Goal: Task Accomplishment & Management: Use online tool/utility

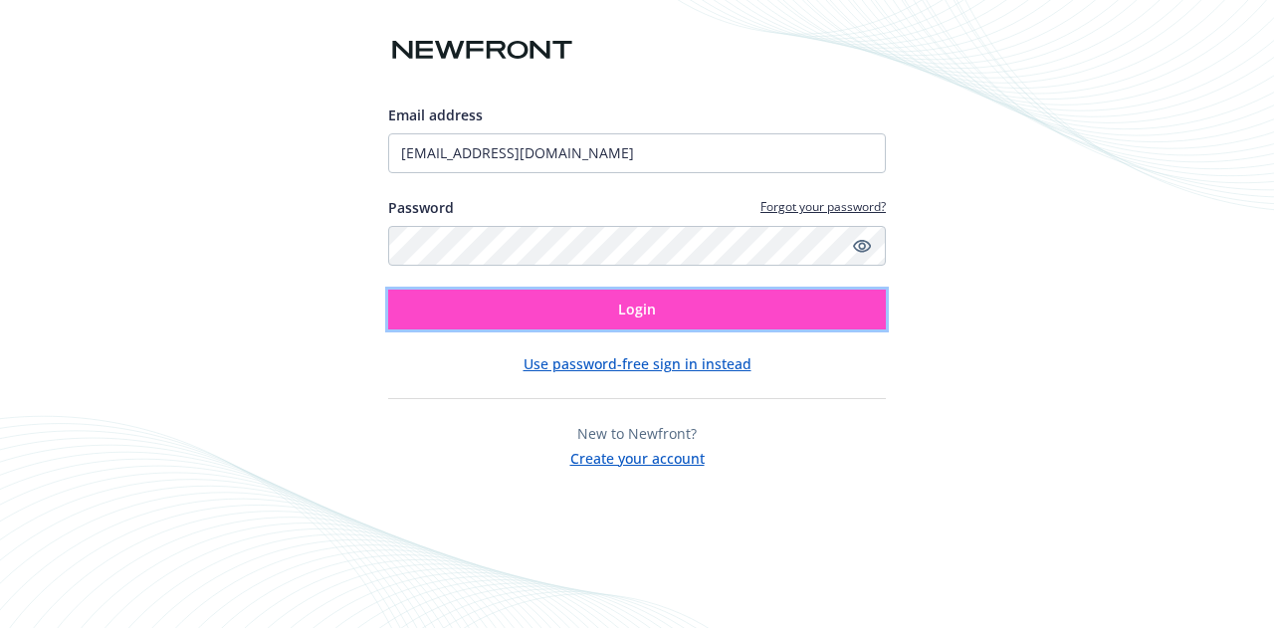
click at [760, 312] on button "Login" at bounding box center [637, 310] width 498 height 40
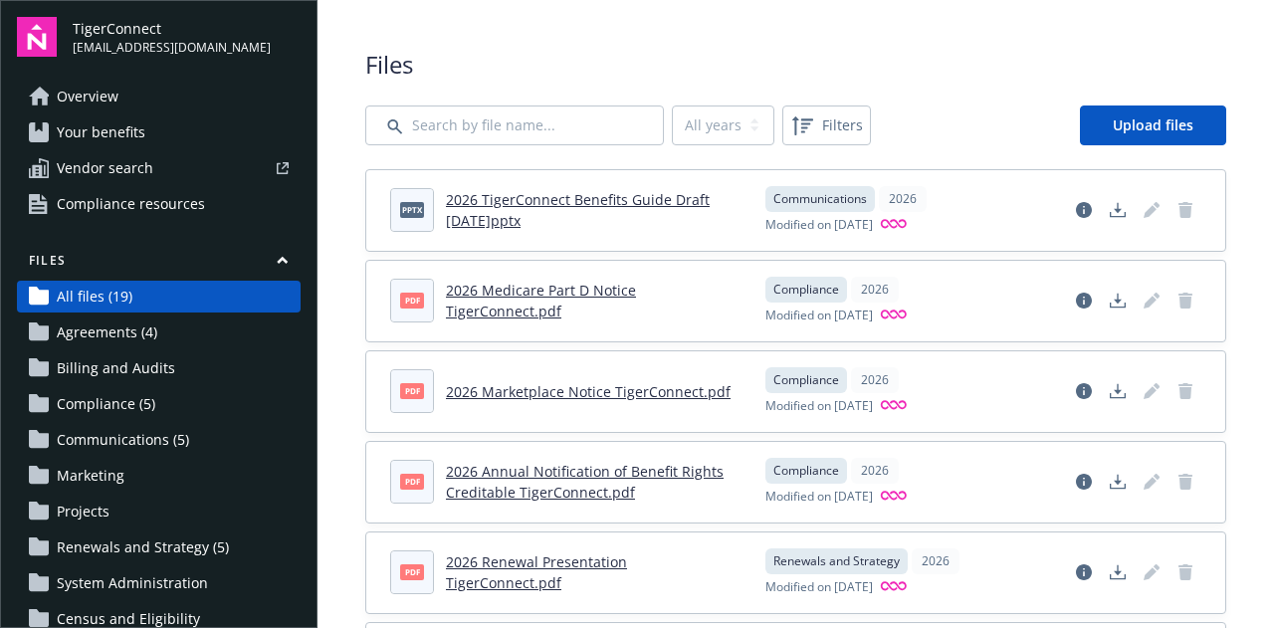
click at [674, 196] on link "2026 TigerConnect Benefits Guide Draft 2025.10.10.pptx" at bounding box center [578, 210] width 264 height 40
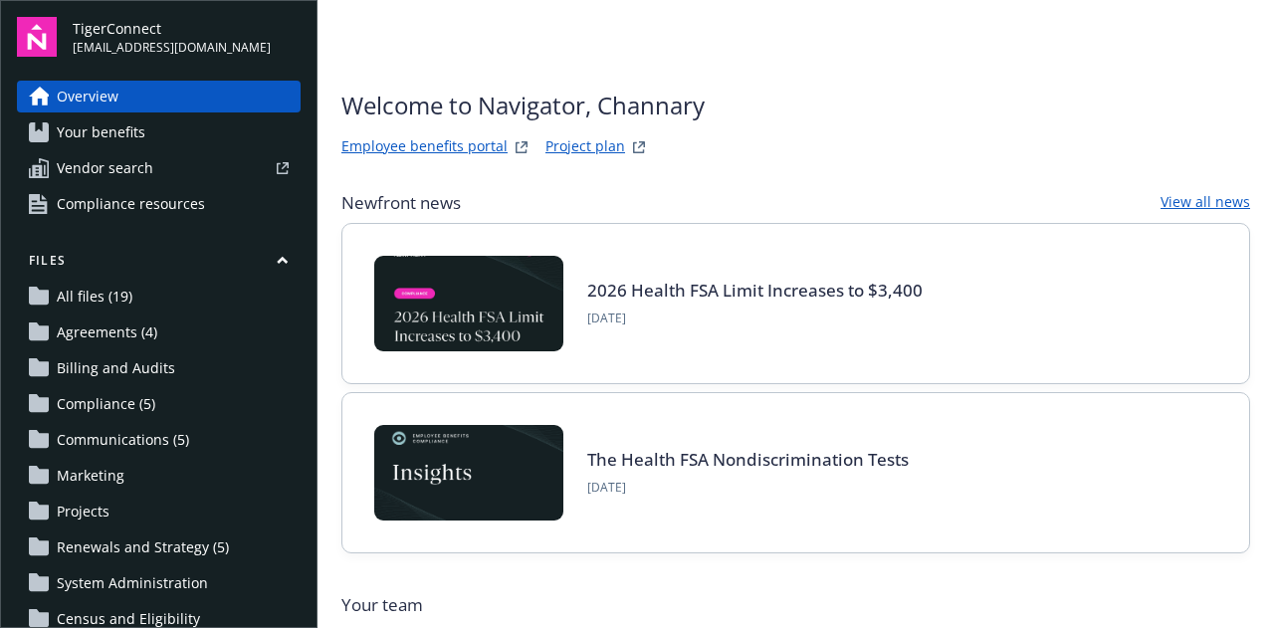
click at [123, 284] on span "All files (19)" at bounding box center [95, 297] width 76 height 32
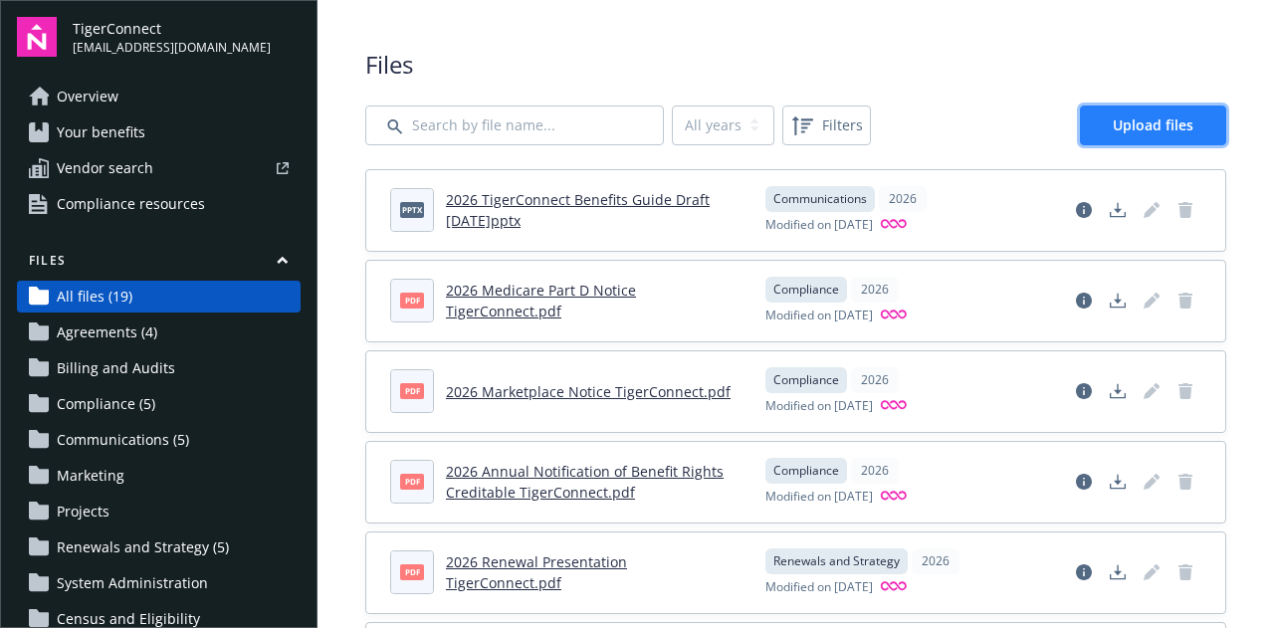
click at [1162, 121] on span "Upload files" at bounding box center [1152, 124] width 81 height 19
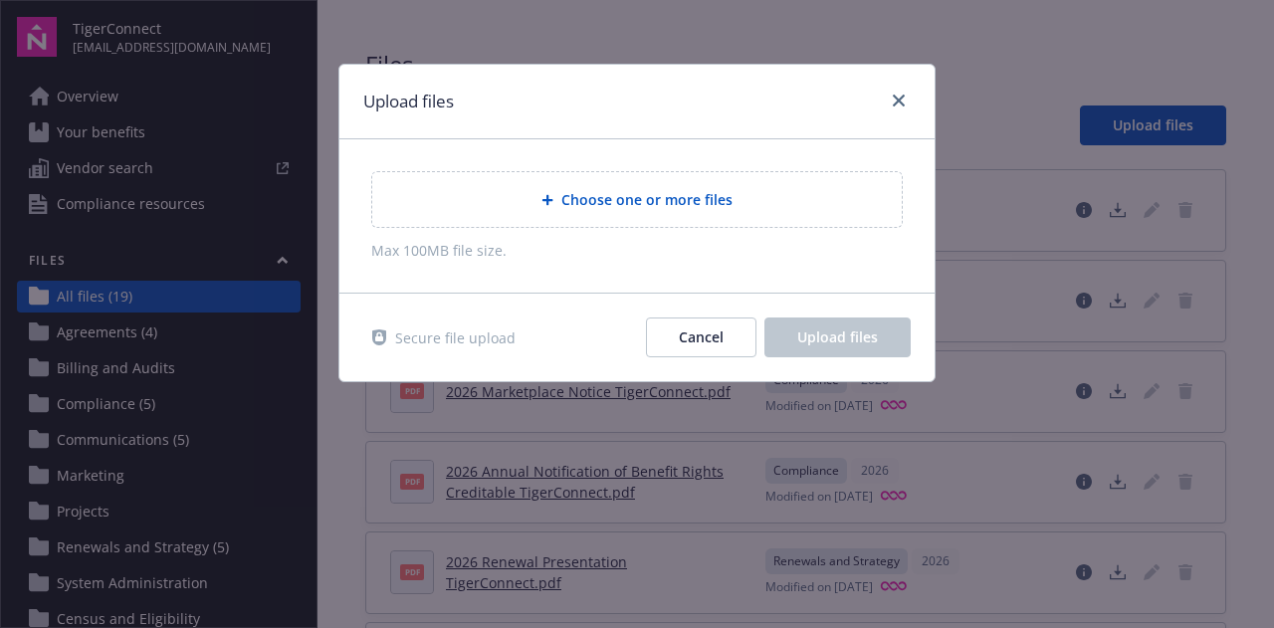
click at [670, 192] on span "Choose one or more files" at bounding box center [646, 199] width 171 height 21
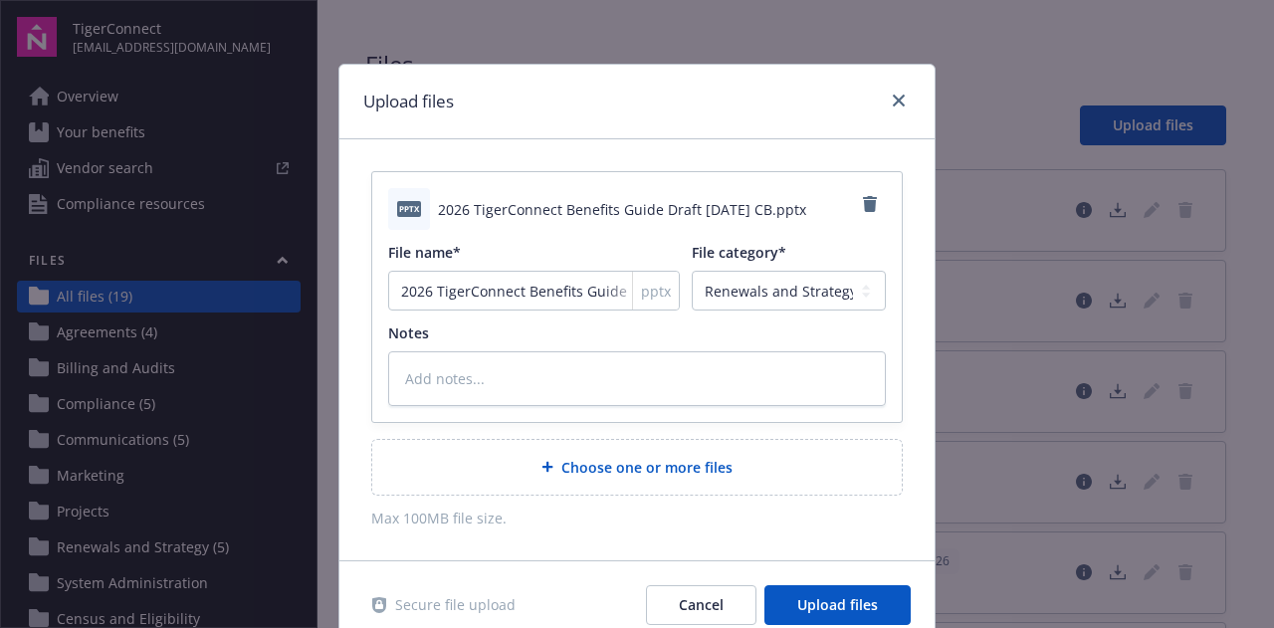
scroll to position [82, 0]
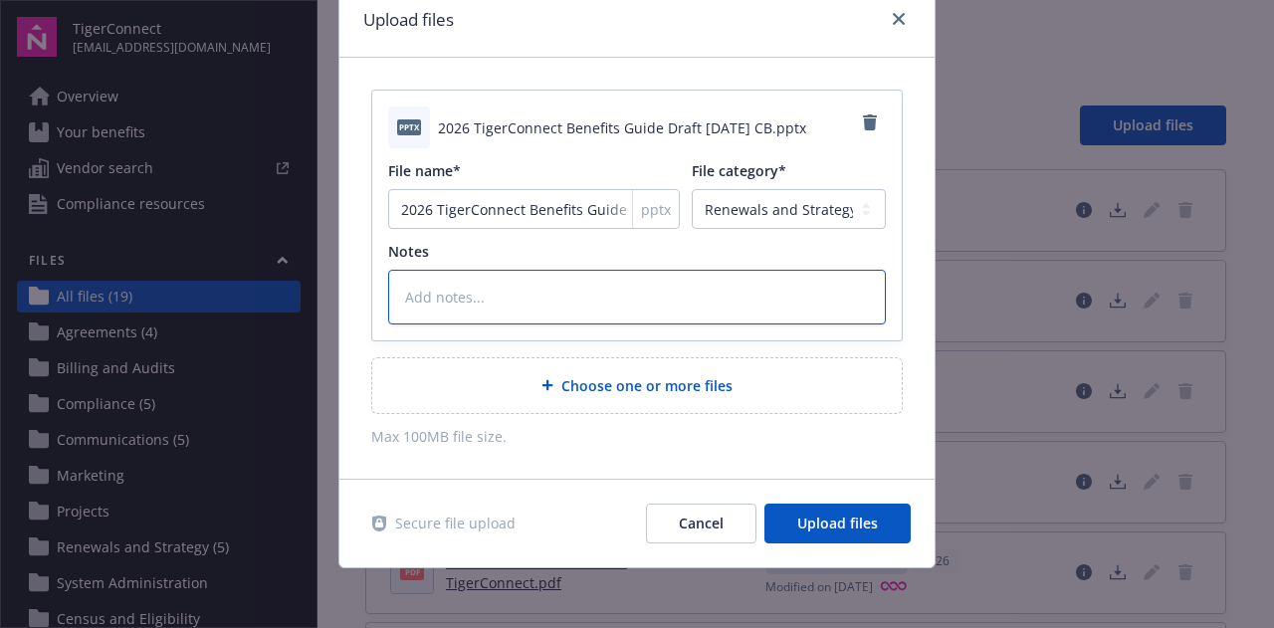
click at [708, 300] on textarea at bounding box center [637, 297] width 498 height 54
type textarea "x"
type textarea "R"
type textarea "x"
type textarea "Re"
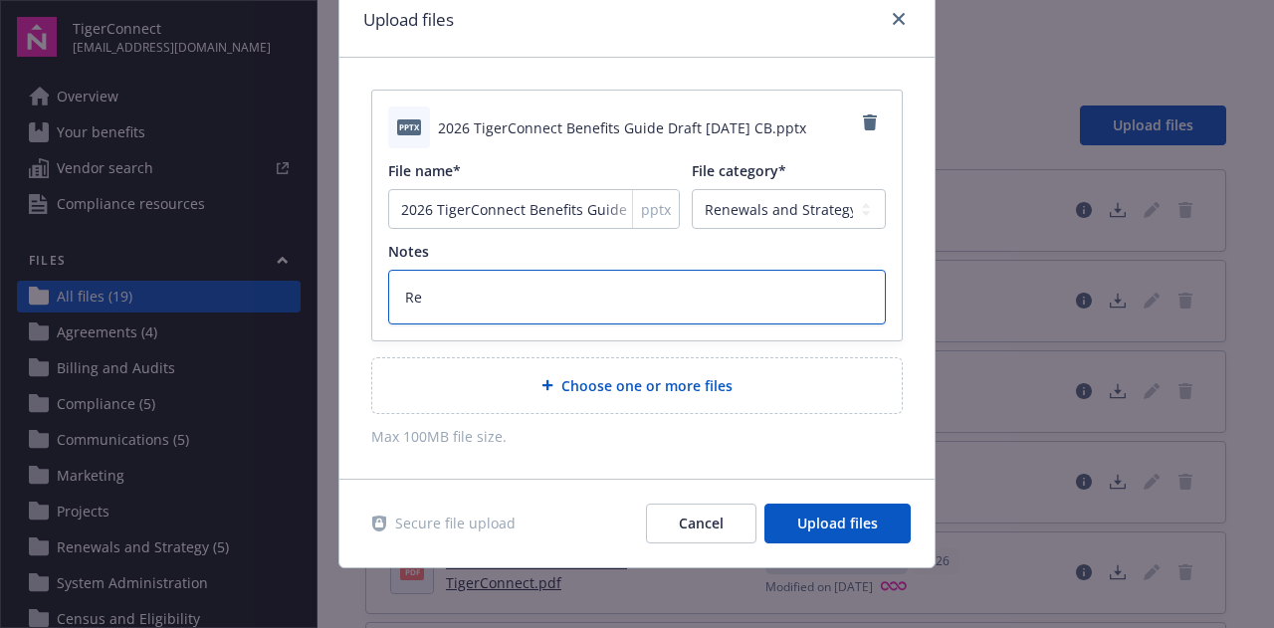
type textarea "x"
type textarea "Rev"
type textarea "x"
type textarea "Revi"
type textarea "x"
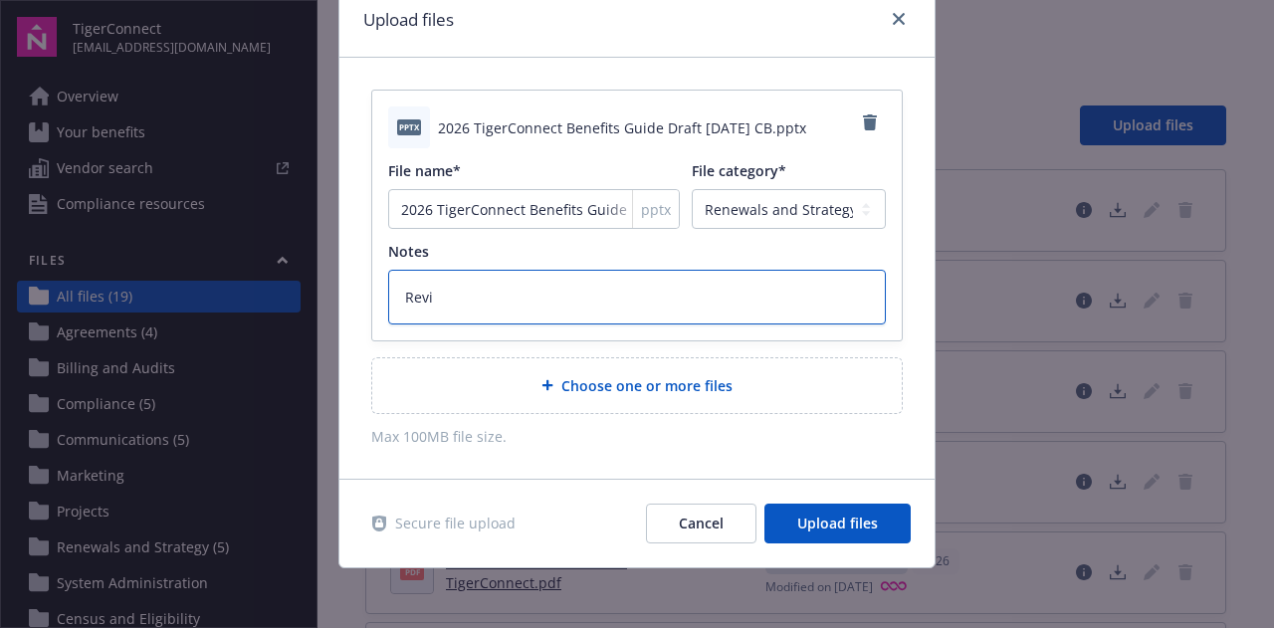
type textarea "Revis"
type textarea "x"
type textarea "Revise"
type textarea "x"
type textarea "Revised"
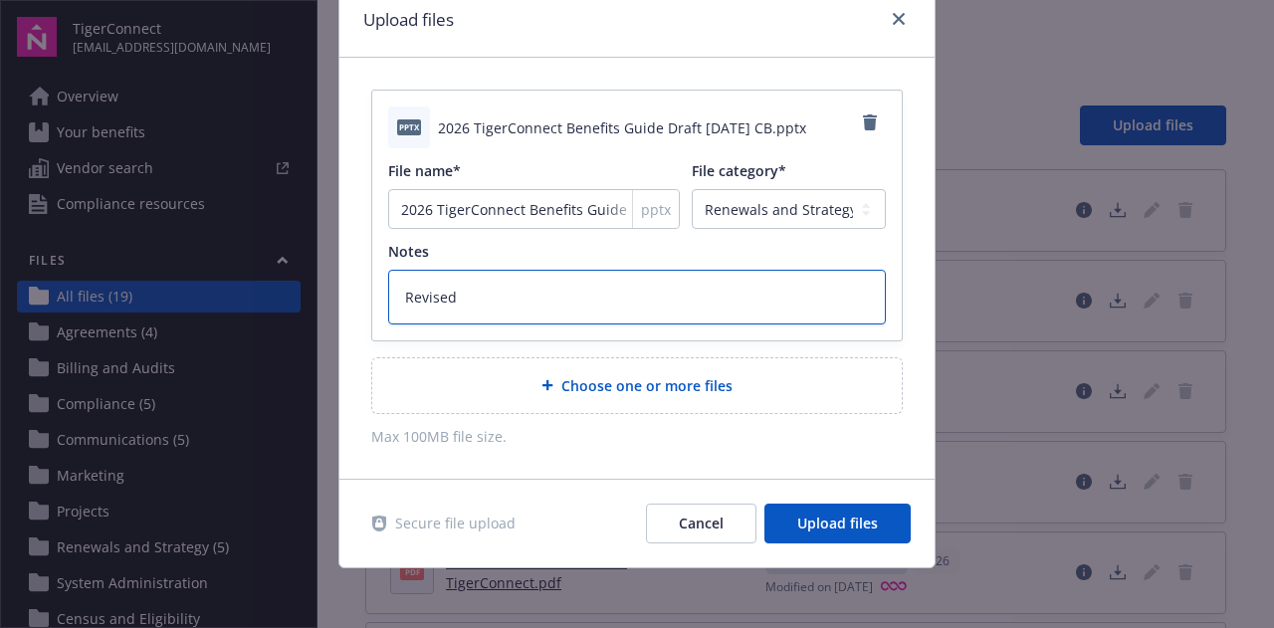
type textarea "x"
type textarea "Revised"
type textarea "x"
type textarea "Revised 10"
type textarea "x"
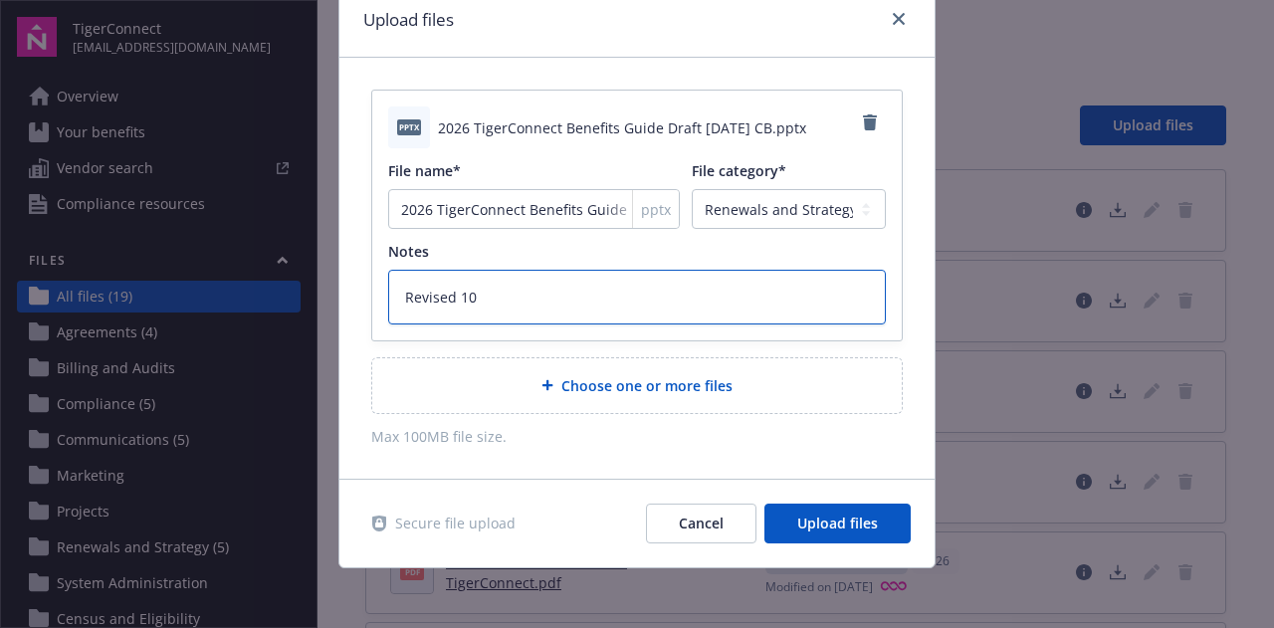
type textarea "Revised 10."
type textarea "x"
type textarea "Revised 10.10"
type textarea "x"
type textarea "Revised 10.10."
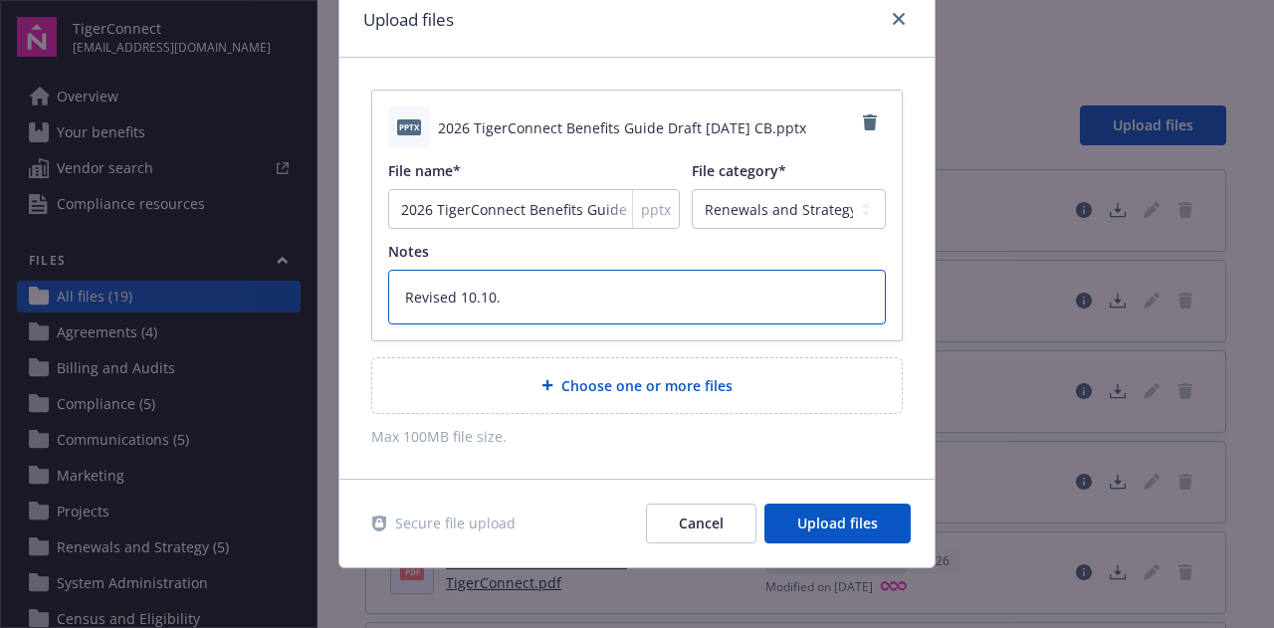
type textarea "x"
type textarea "Revised 10.10.2"
type textarea "x"
type textarea "Revised 10.10.20"
type textarea "x"
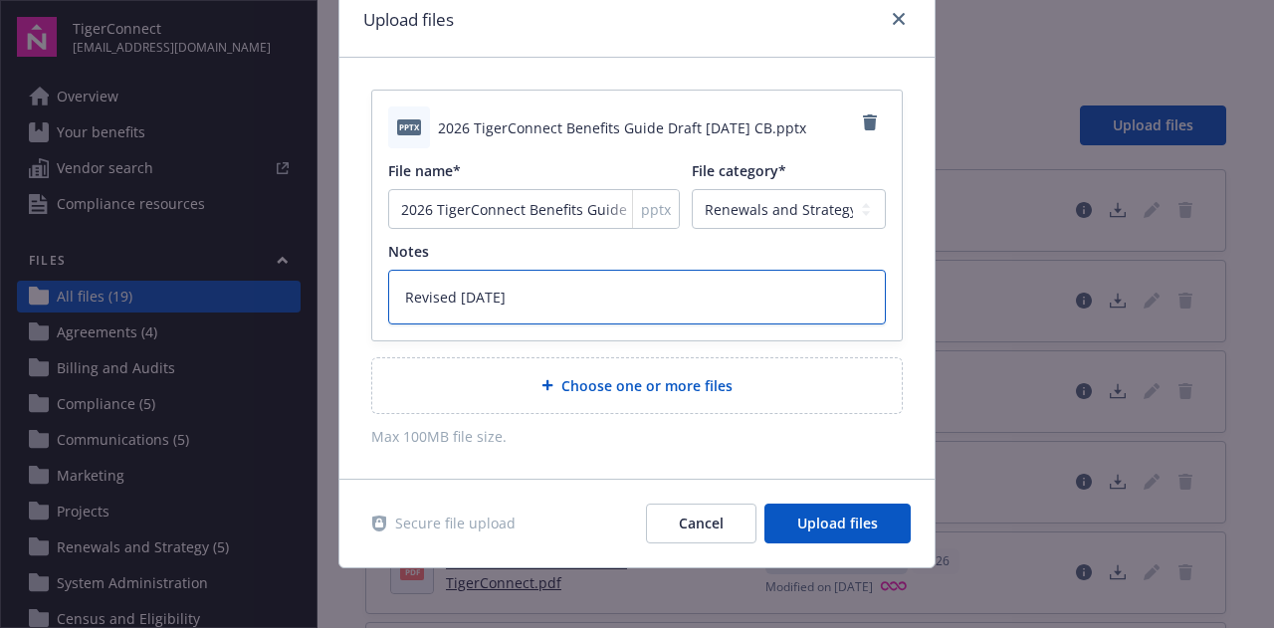
type textarea "Revised 10.10.202"
type textarea "x"
type textarea "Revised 10.10.2025"
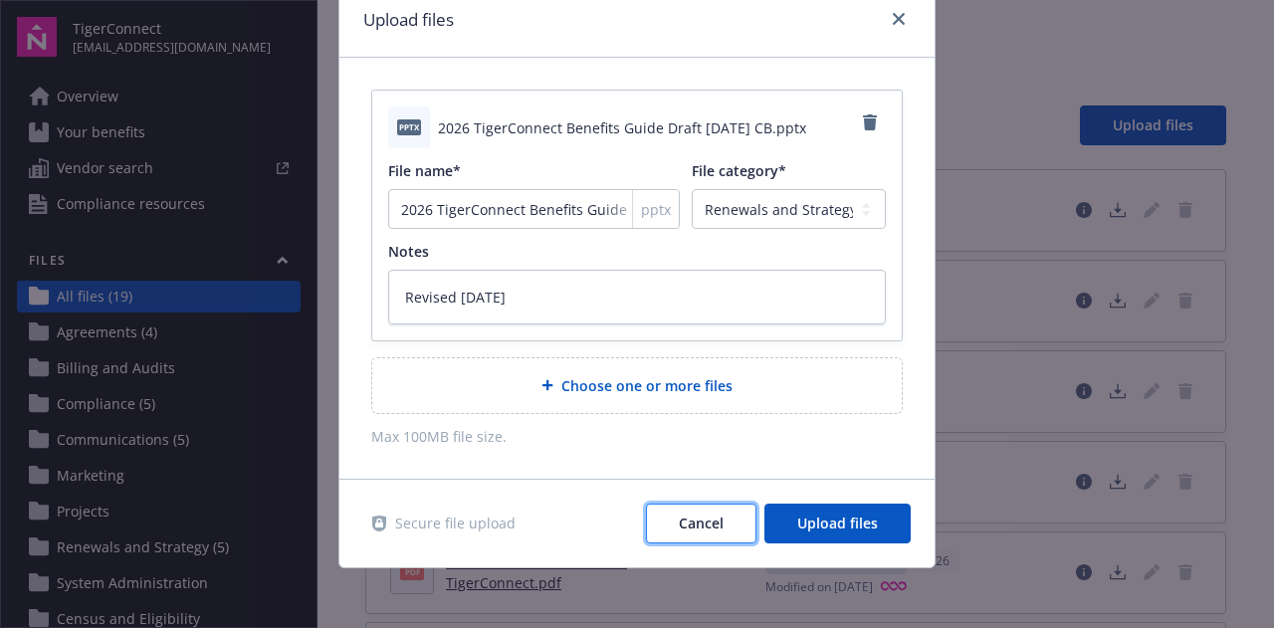
click at [708, 521] on span "Cancel" at bounding box center [701, 522] width 45 height 19
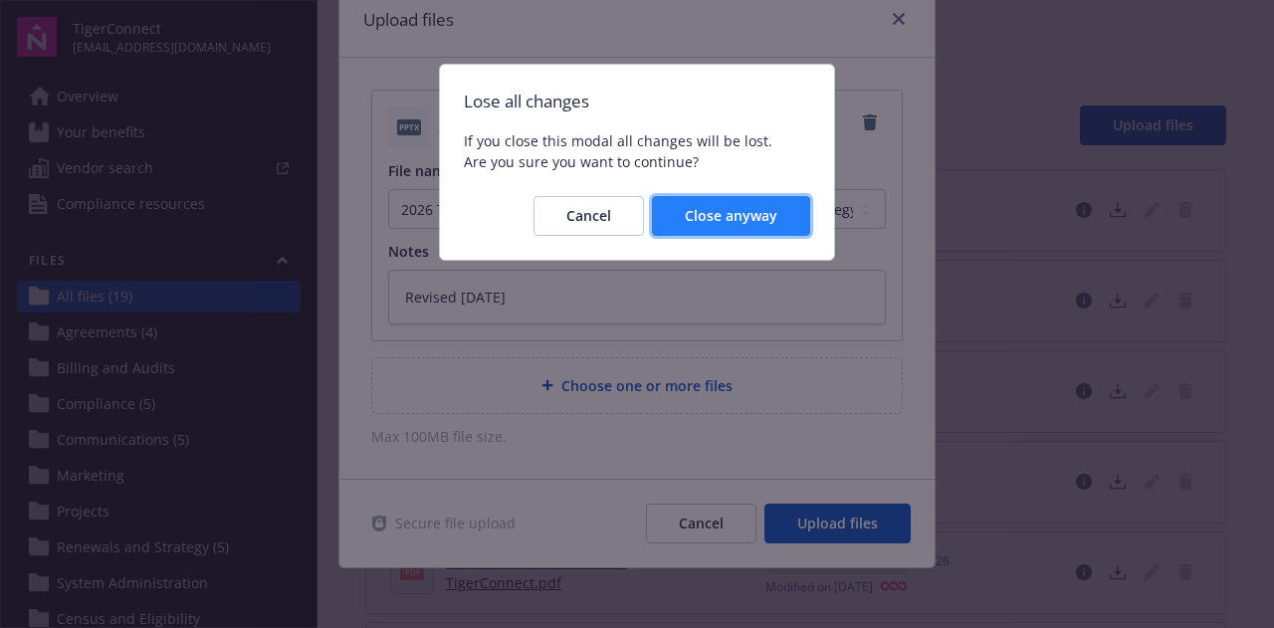
click at [699, 219] on span "Close anyway" at bounding box center [731, 215] width 93 height 19
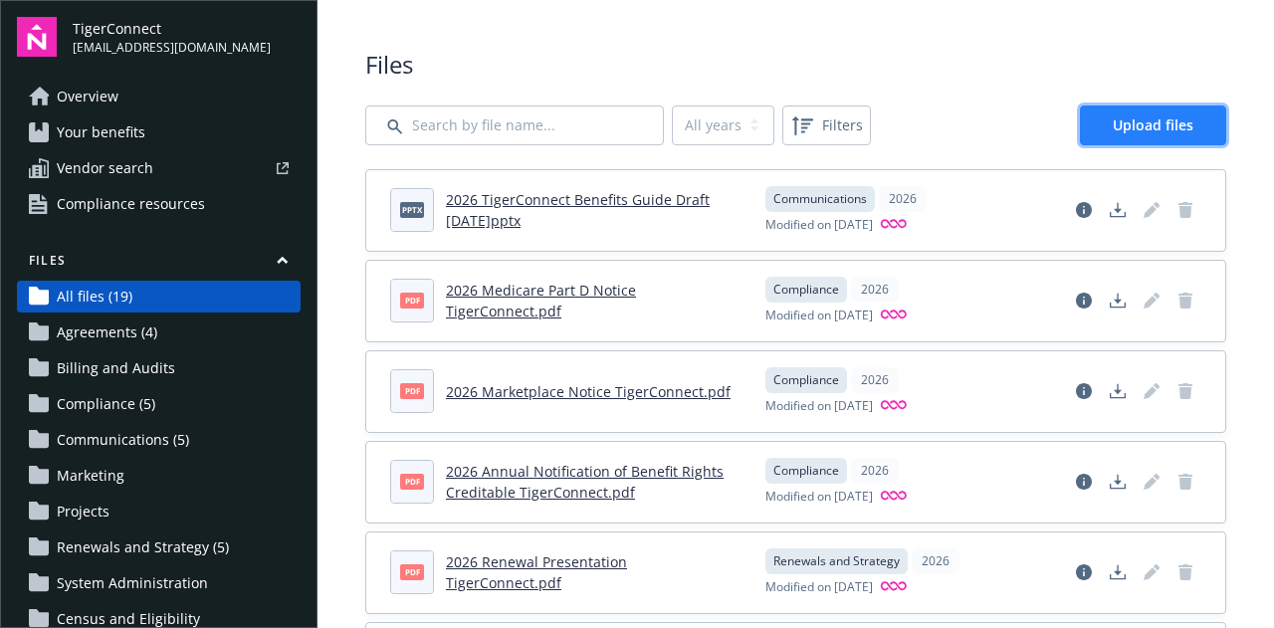
click at [1112, 123] on span "Upload files" at bounding box center [1152, 124] width 81 height 19
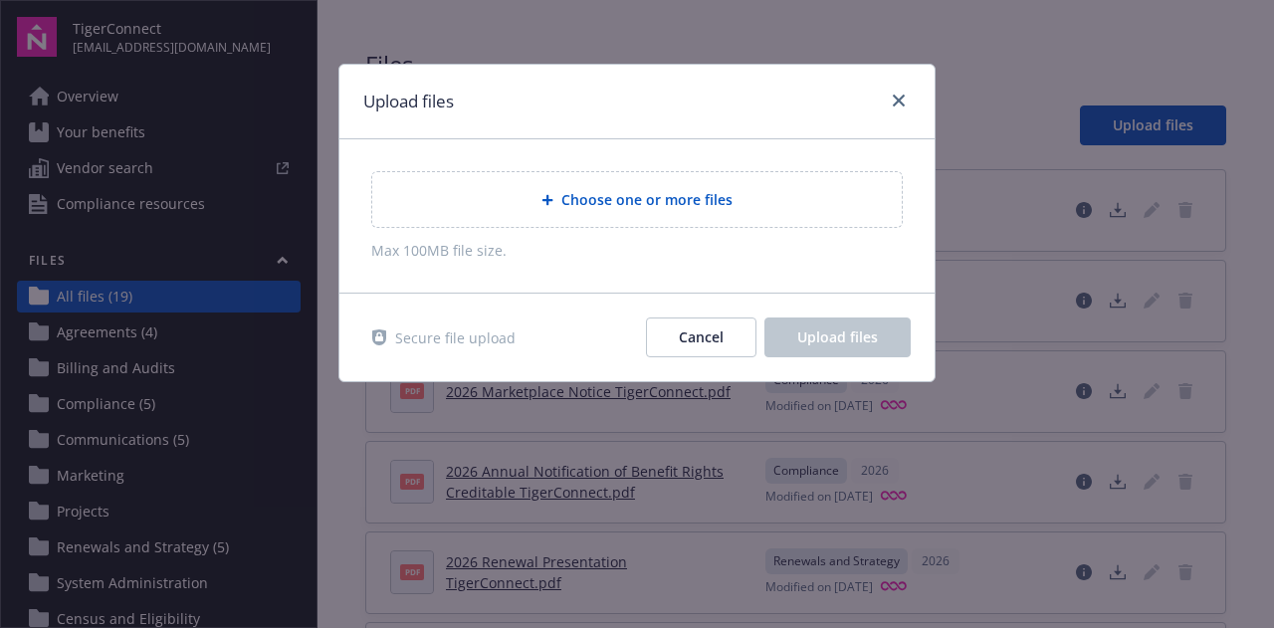
click at [653, 202] on span "Choose one or more files" at bounding box center [646, 199] width 171 height 21
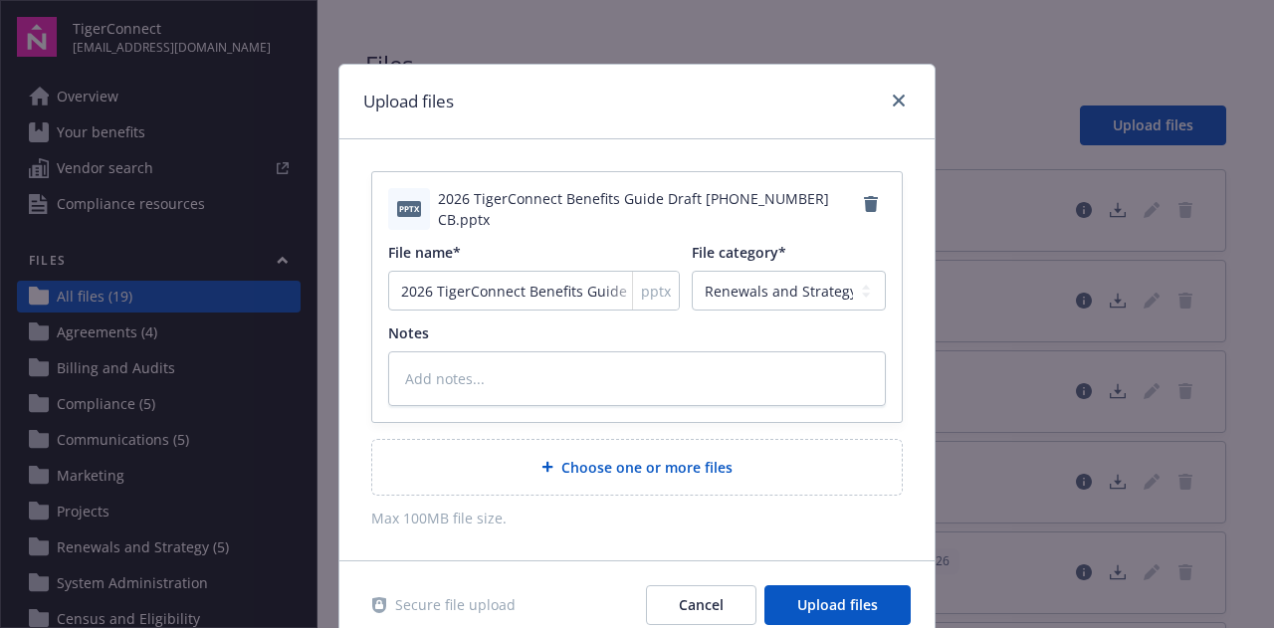
scroll to position [82, 0]
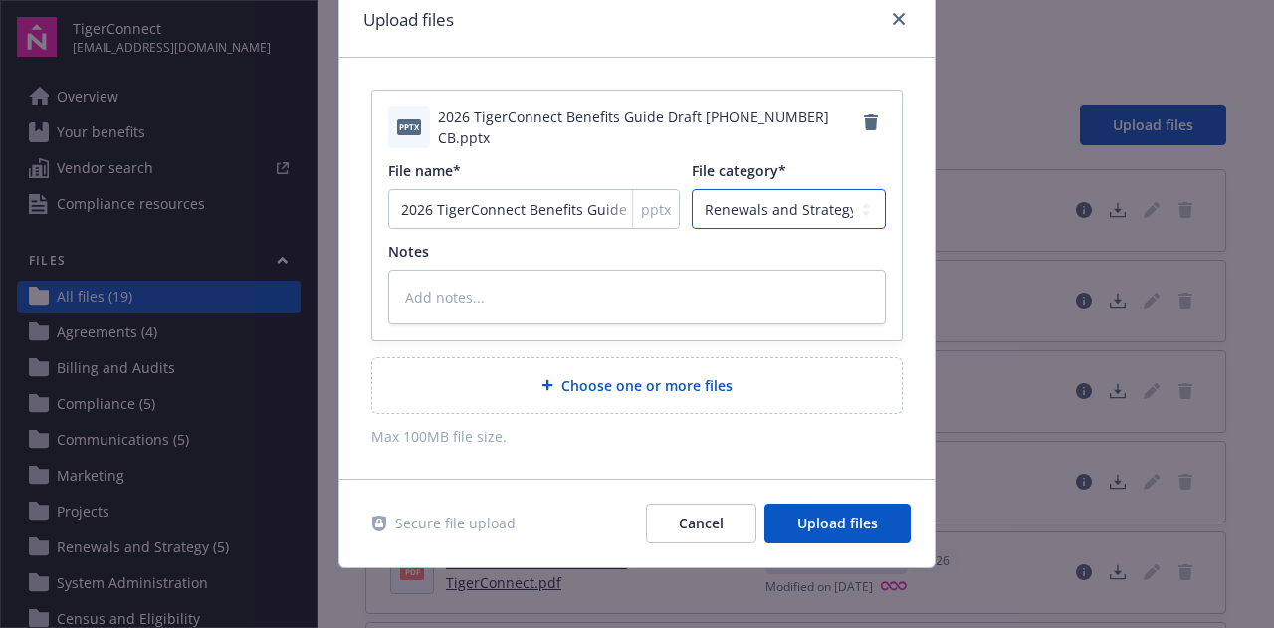
click at [832, 216] on select "Agreements Billing and Audits Census and Eligibility Communications Compliance …" at bounding box center [789, 209] width 194 height 40
click at [896, 22] on icon "close" at bounding box center [899, 19] width 12 height 12
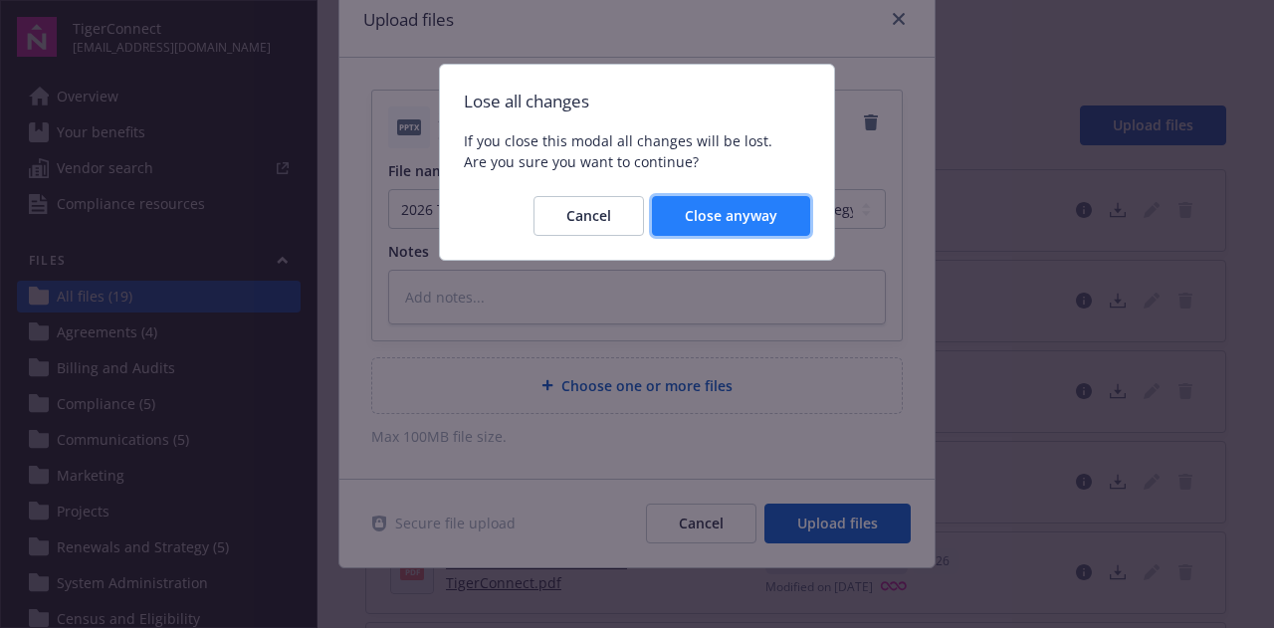
click at [744, 213] on span "Close anyway" at bounding box center [731, 215] width 93 height 19
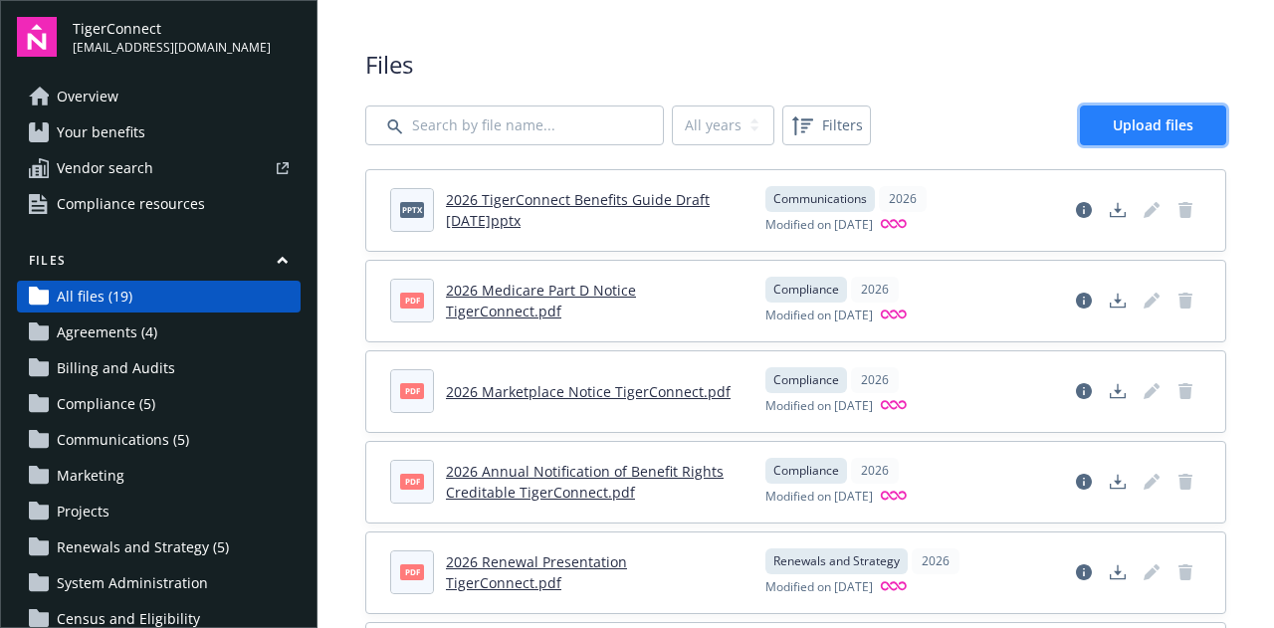
click at [1123, 127] on span "Upload files" at bounding box center [1152, 124] width 81 height 19
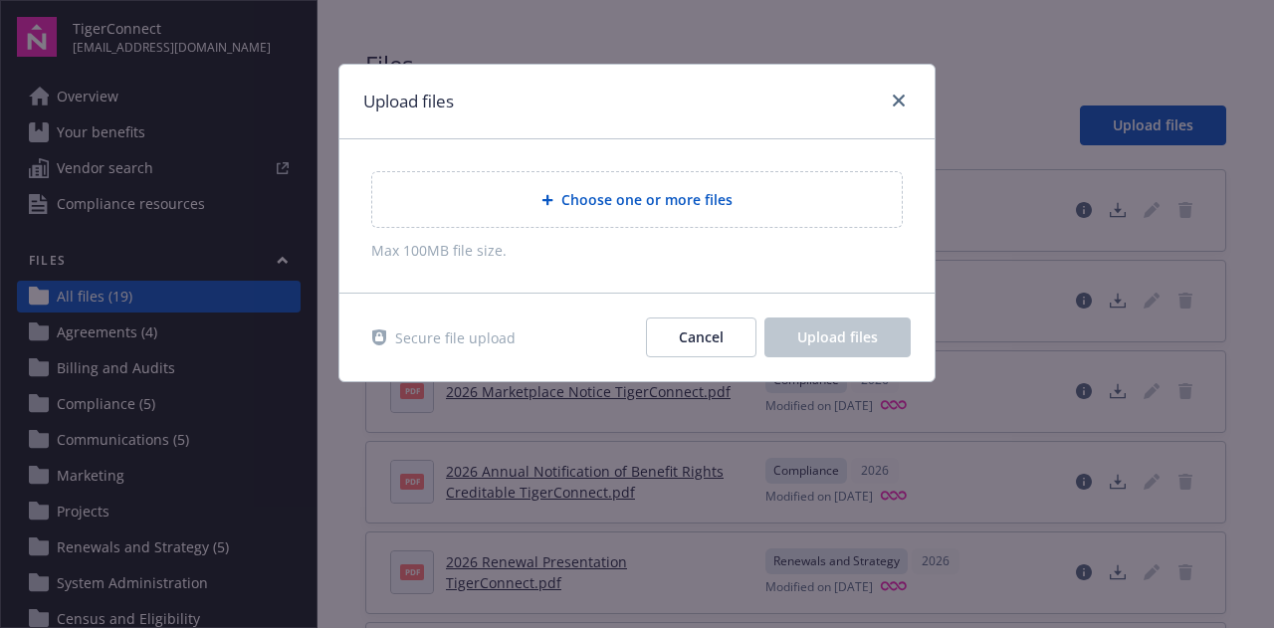
click at [628, 201] on span "Choose one or more files" at bounding box center [646, 199] width 171 height 21
type textarea "x"
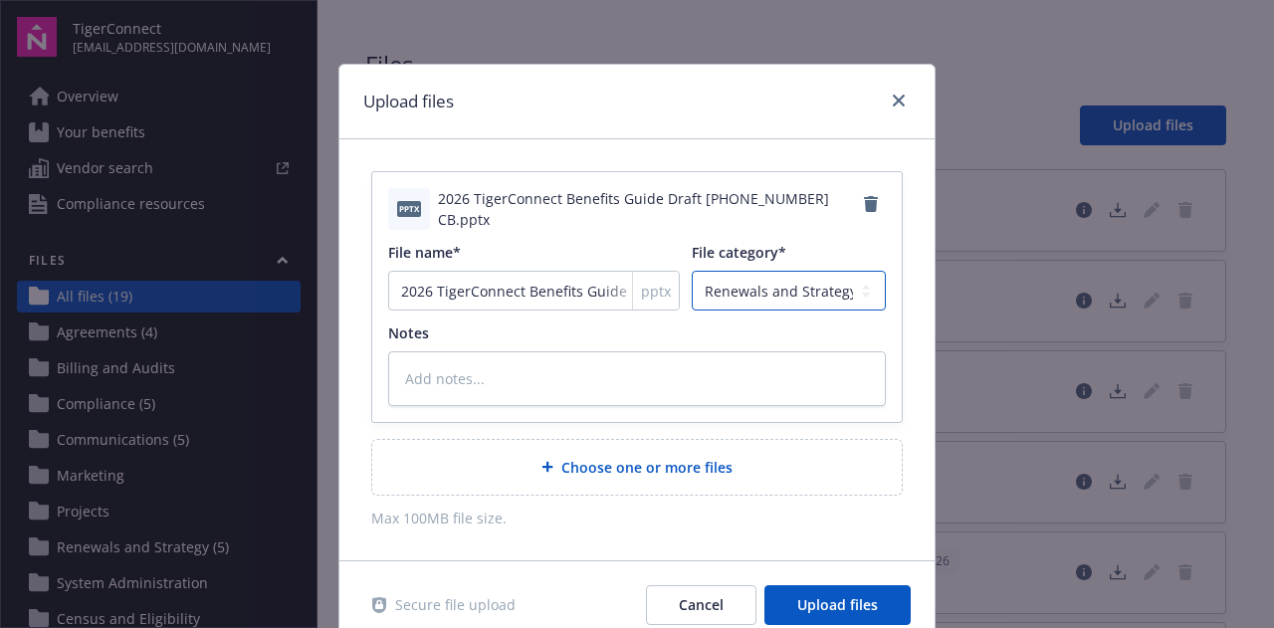
click at [800, 296] on select "Agreements Billing and Audits Census and Eligibility Communications Compliance …" at bounding box center [789, 291] width 194 height 40
select select "Communication"
click at [692, 271] on select "Agreements Billing and Audits Census and Eligibility Communications Compliance …" at bounding box center [789, 291] width 194 height 40
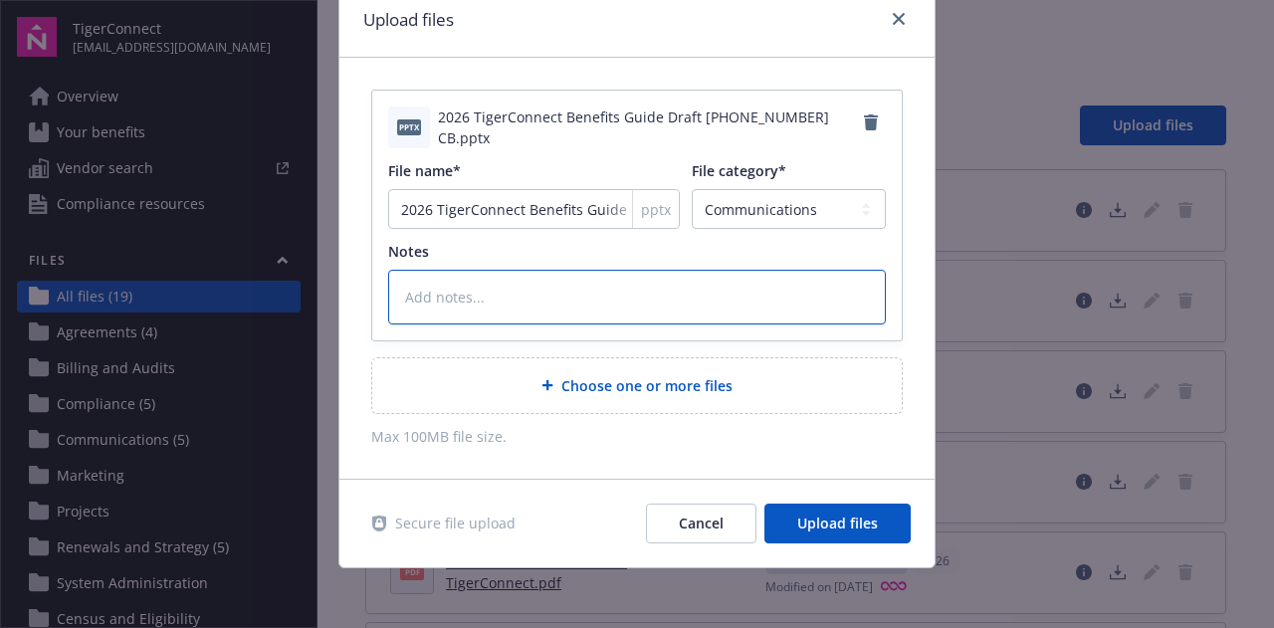
click at [619, 295] on textarea at bounding box center [637, 297] width 498 height 54
type textarea "x"
type textarea "Ch"
type textarea "x"
type textarea "Cha"
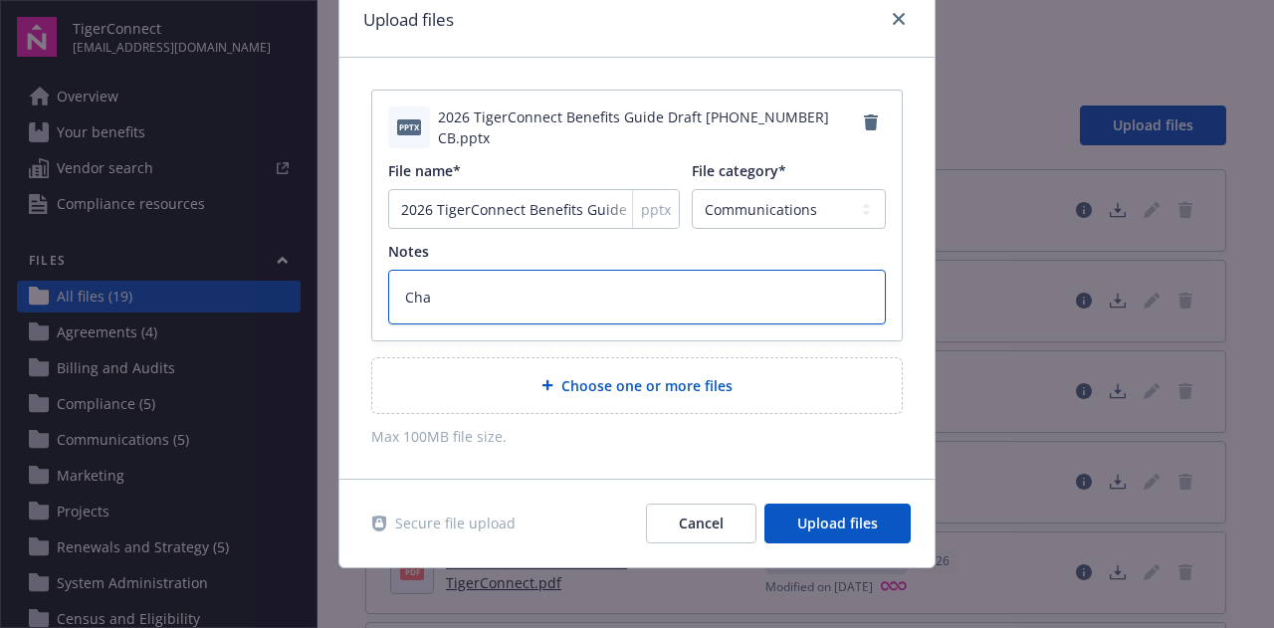
type textarea "x"
type textarea "Ch"
type textarea "x"
type textarea "C"
type textarea "x"
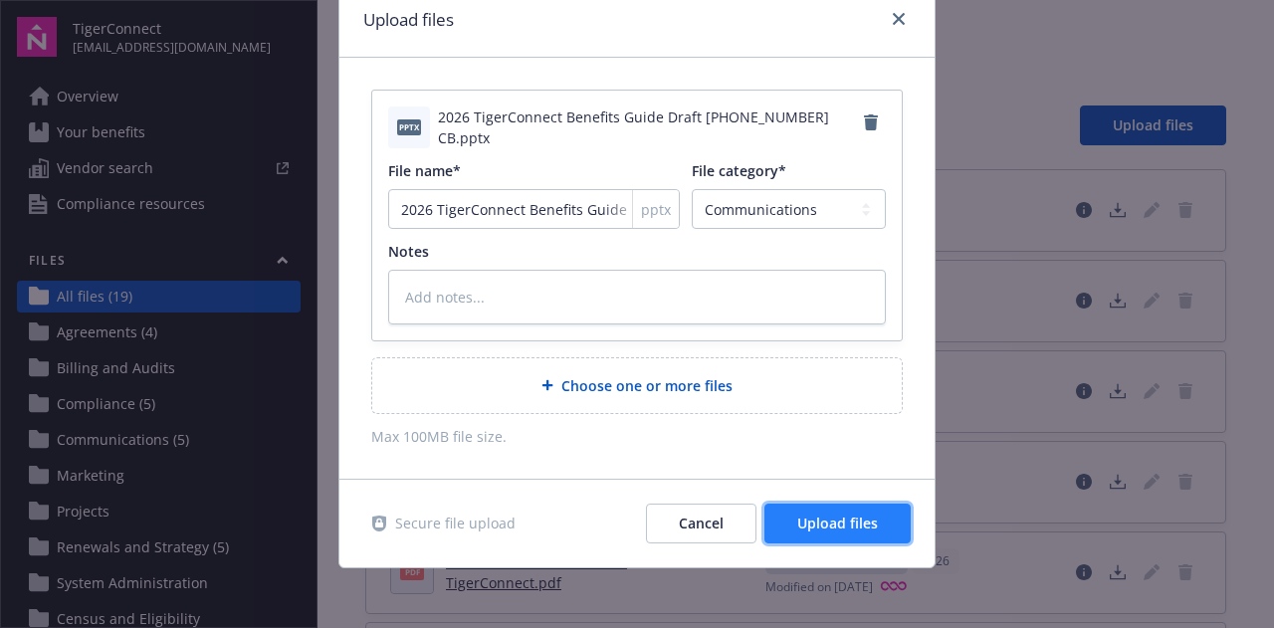
click at [846, 521] on span "Upload files" at bounding box center [837, 522] width 81 height 19
type textarea "x"
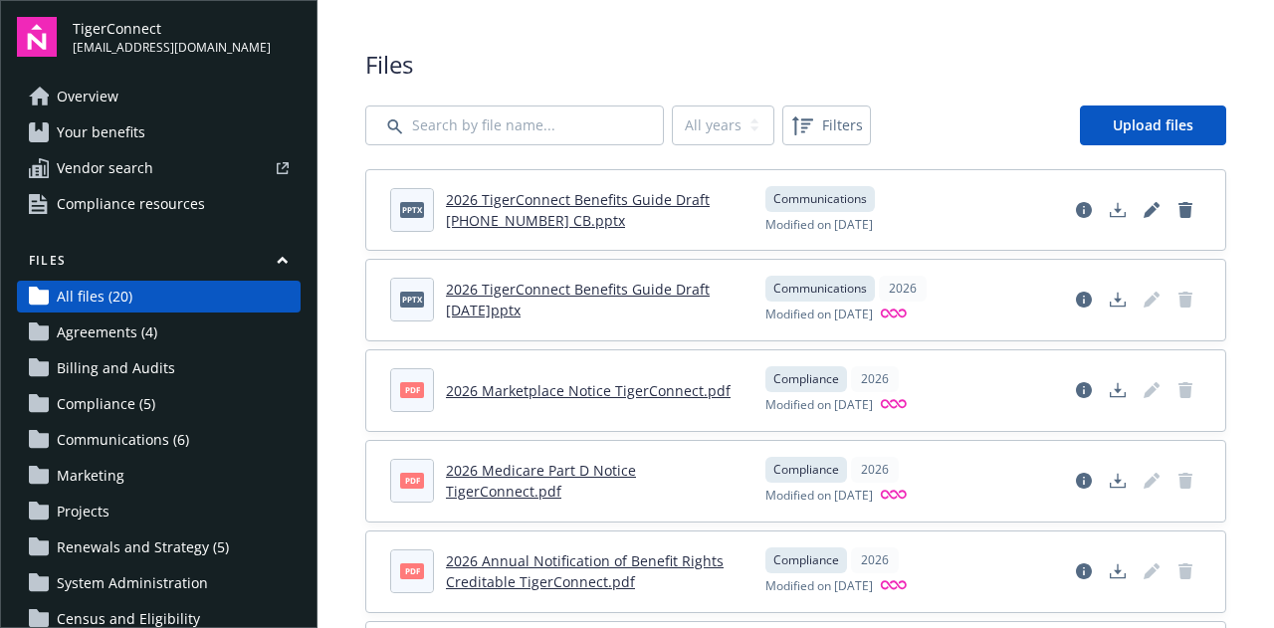
click at [119, 124] on span "Your benefits" at bounding box center [101, 132] width 89 height 32
